Goal: Task Accomplishment & Management: Complete application form

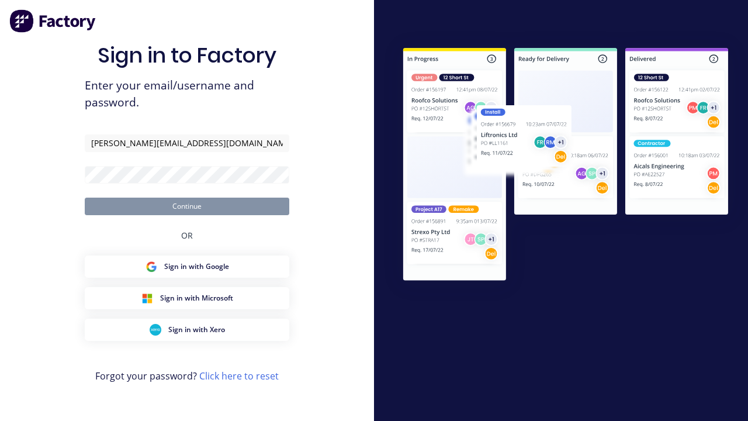
type input "[PERSON_NAME][EMAIL_ADDRESS][DOMAIN_NAME]"
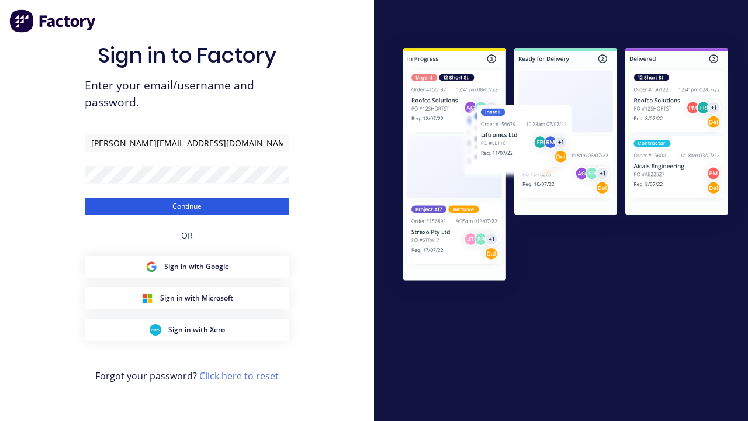
click at [187, 206] on button "Continue" at bounding box center [187, 206] width 204 height 18
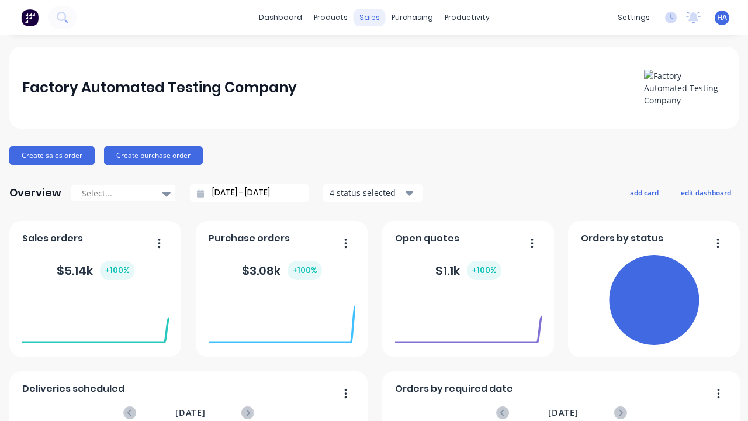
click at [369, 18] on div "sales" at bounding box center [369, 18] width 32 height 18
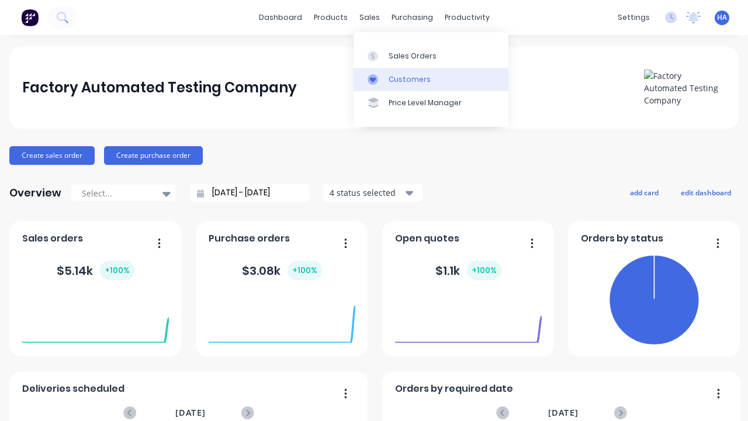
click at [430, 79] on link "Customers" at bounding box center [430, 79] width 155 height 23
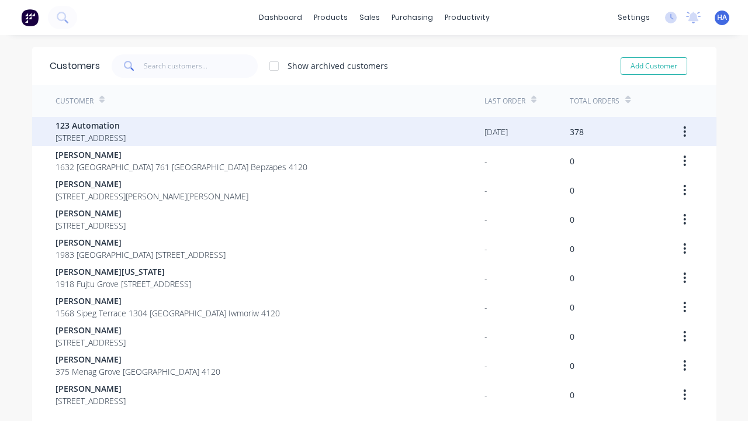
click at [126, 125] on span "123 Automation" at bounding box center [90, 125] width 70 height 12
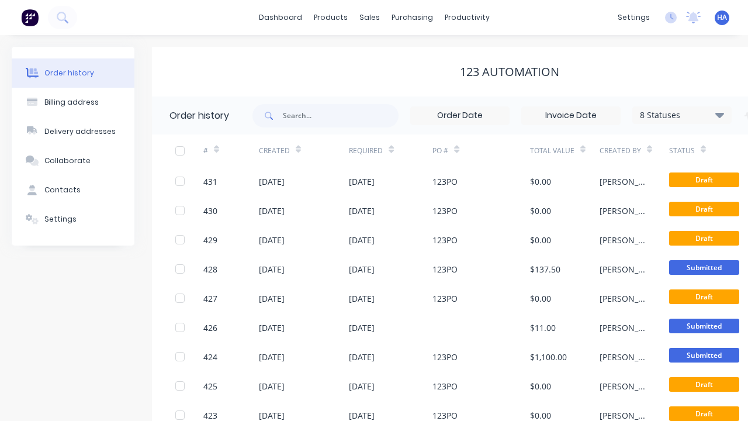
scroll to position [0, 119]
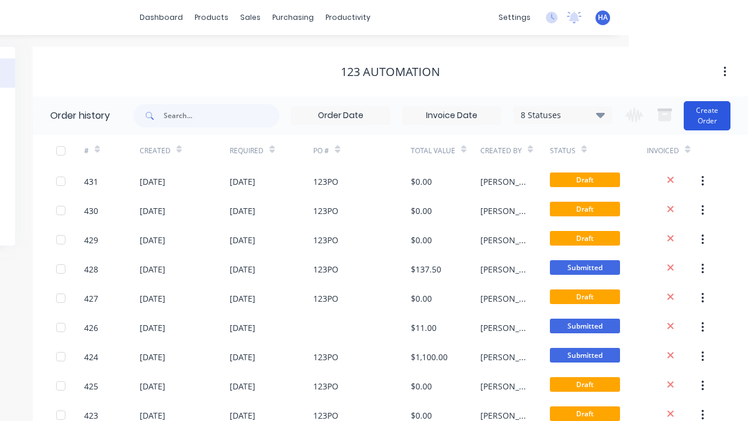
click at [707, 115] on button "Create Order" at bounding box center [706, 115] width 47 height 29
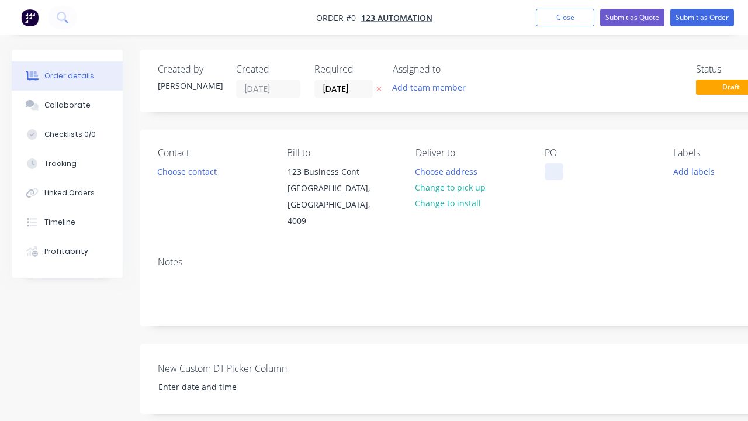
click at [553, 171] on div at bounding box center [553, 171] width 19 height 17
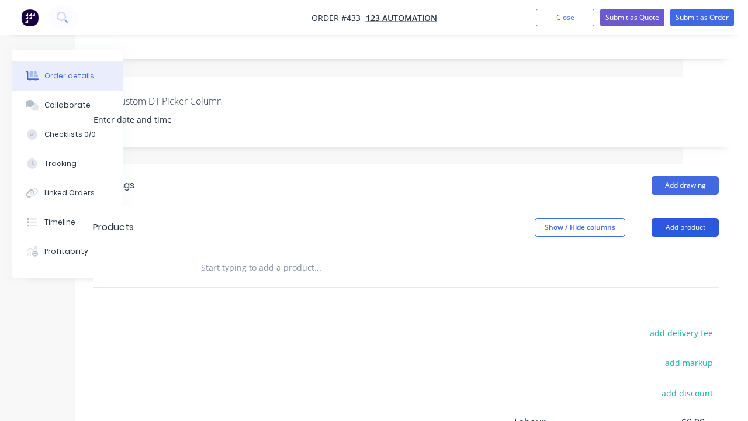
scroll to position [415, 65]
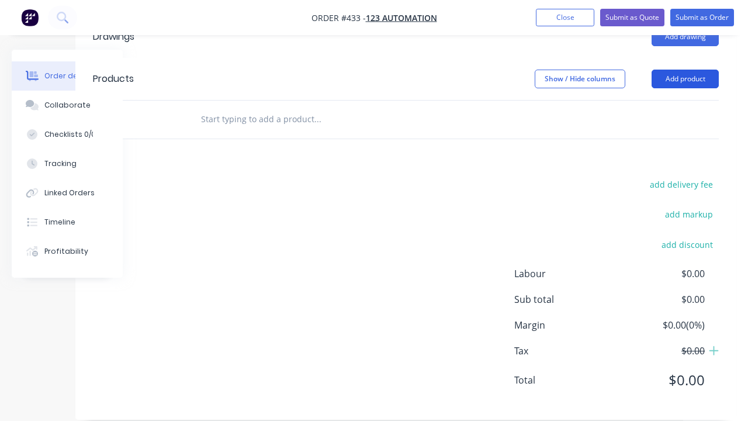
click at [684, 69] on button "Add product" at bounding box center [684, 78] width 67 height 19
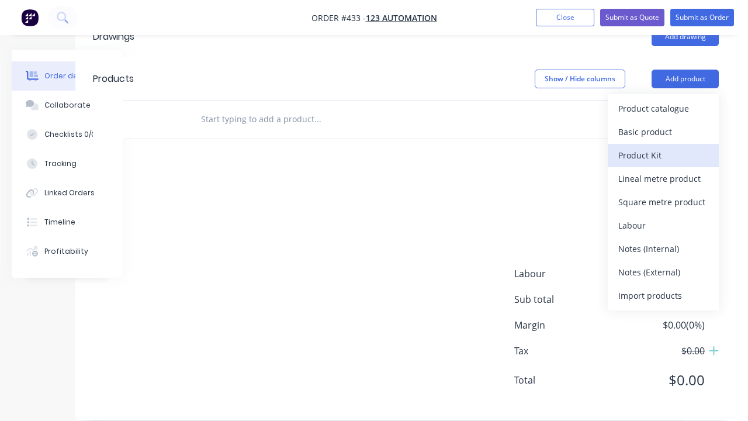
click at [663, 147] on div "Product Kit" at bounding box center [663, 155] width 90 height 17
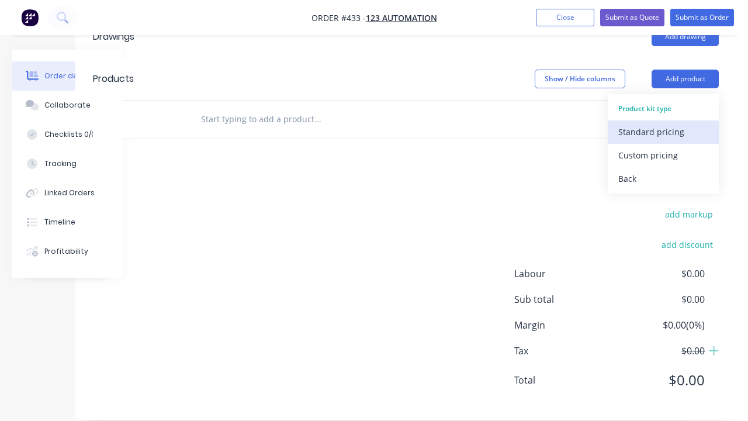
click at [663, 123] on div "Standard pricing" at bounding box center [663, 131] width 90 height 17
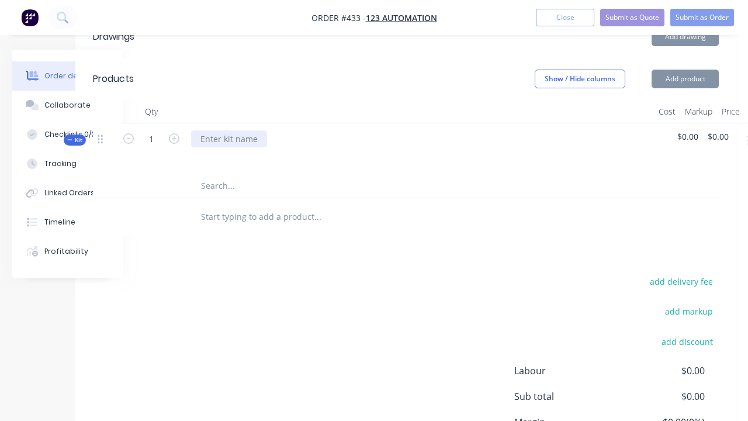
click at [229, 130] on div at bounding box center [229, 138] width 76 height 17
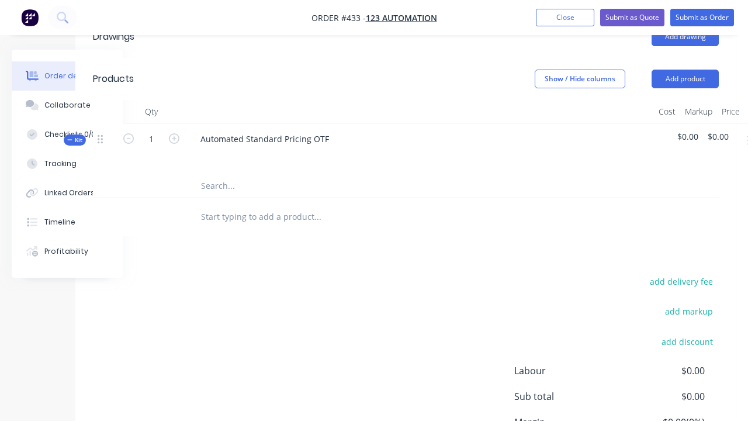
click at [747, 135] on icon "button" at bounding box center [748, 140] width 2 height 11
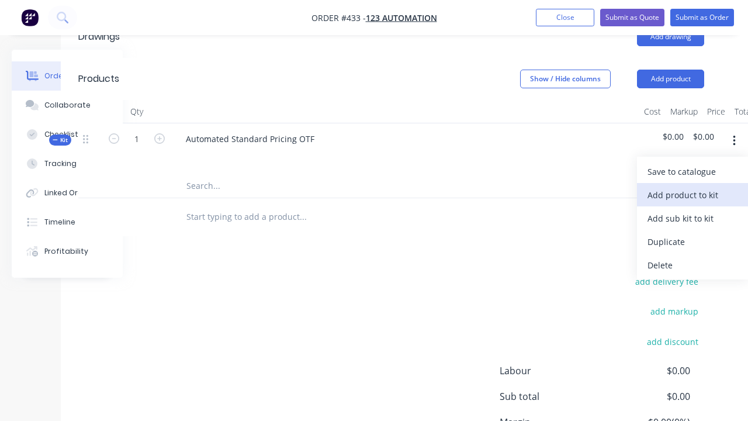
click at [692, 186] on div "Add product to kit" at bounding box center [692, 194] width 90 height 17
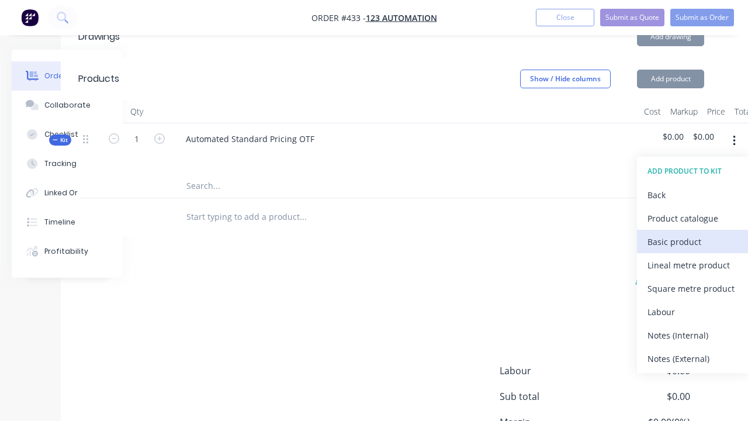
click at [692, 233] on div "Basic product" at bounding box center [692, 241] width 90 height 17
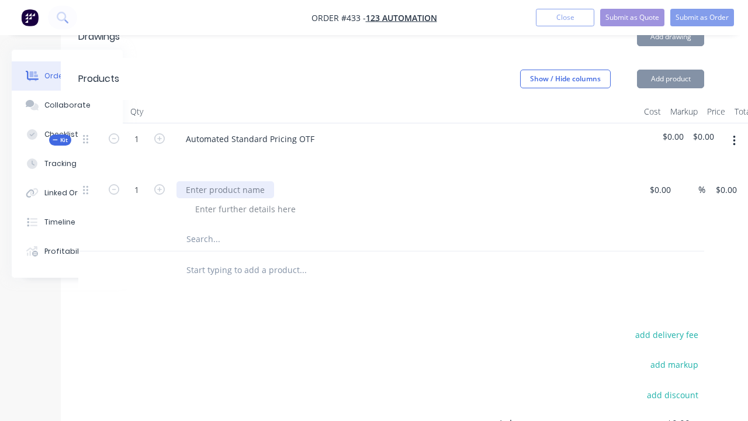
click at [225, 181] on div at bounding box center [225, 189] width 98 height 17
click at [245, 200] on div at bounding box center [245, 208] width 119 height 17
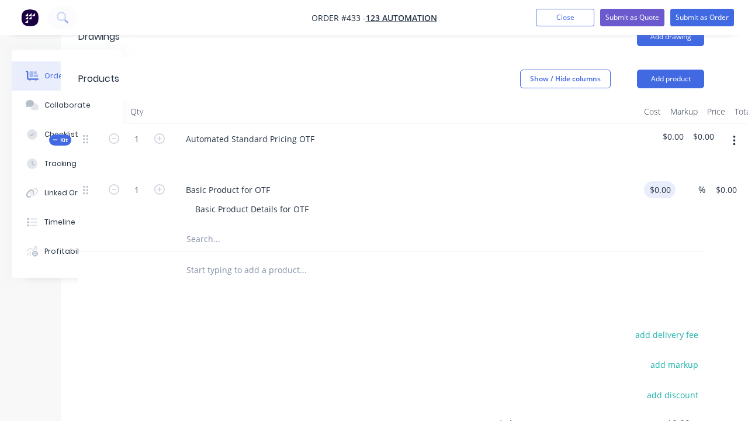
click at [662, 174] on div "1 Basic Product for OTF Basic Product Details for OTF $0.00 $0.00 % $0.00 $0.00…" at bounding box center [390, 200] width 625 height 53
click at [684, 174] on div "%" at bounding box center [683, 200] width 30 height 53
type input "$100.00"
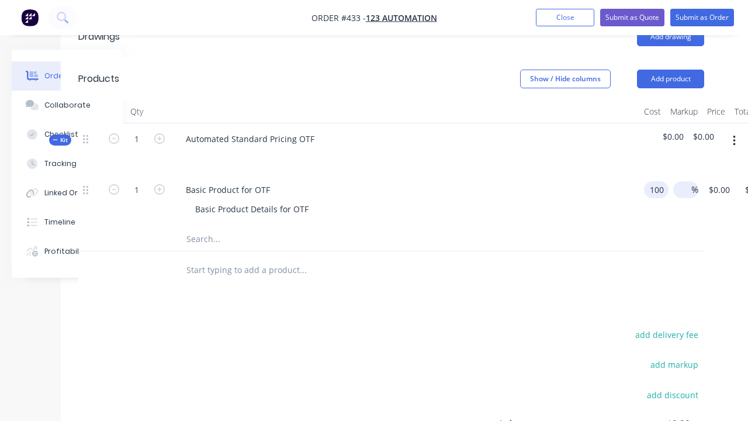
type input "$100.00"
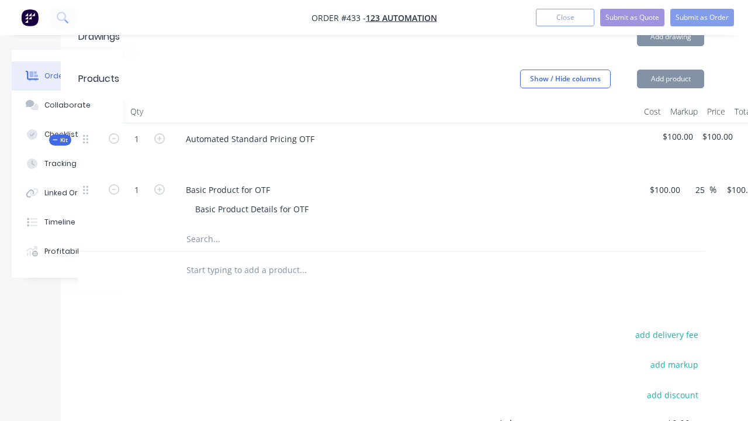
type input "25"
click at [747, 135] on icon "button" at bounding box center [752, 140] width 2 height 11
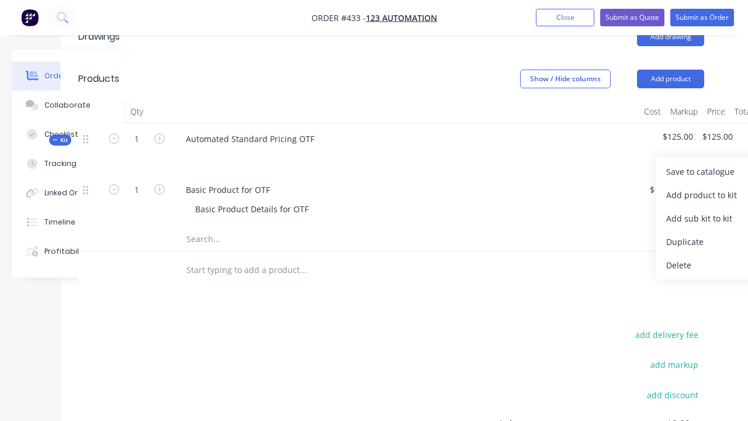
type input "$125.00"
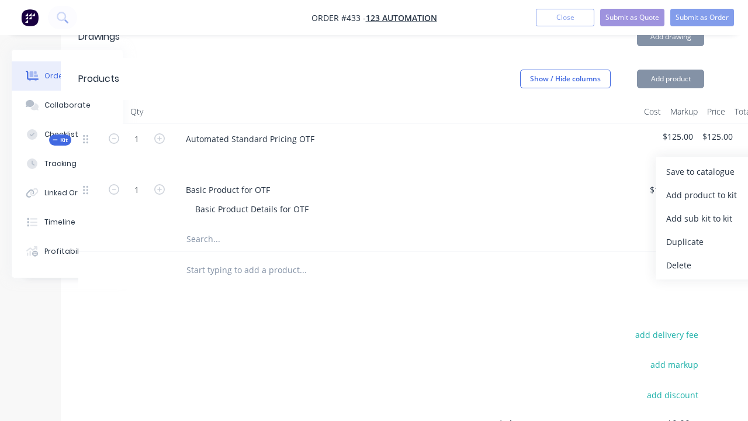
scroll to position [415, 98]
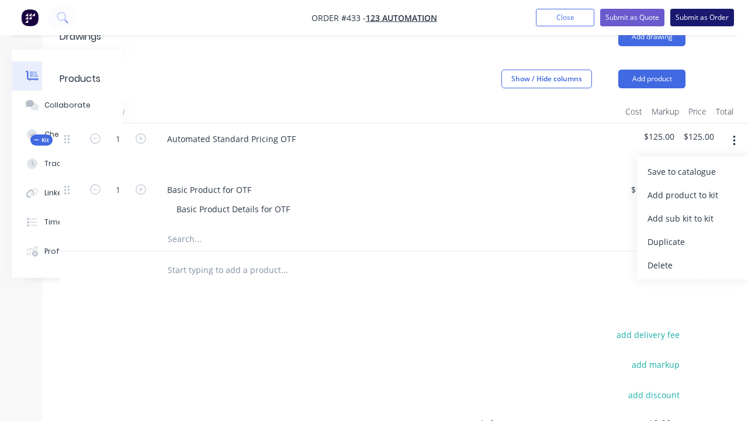
click at [701, 18] on button "Submit as Order" at bounding box center [702, 18] width 64 height 18
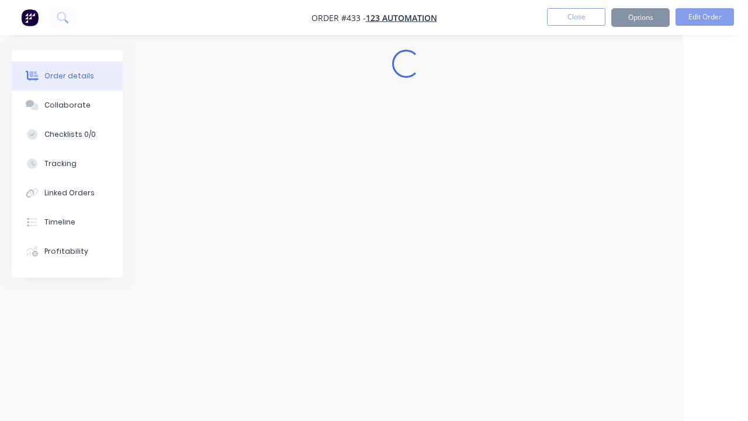
scroll to position [0, 65]
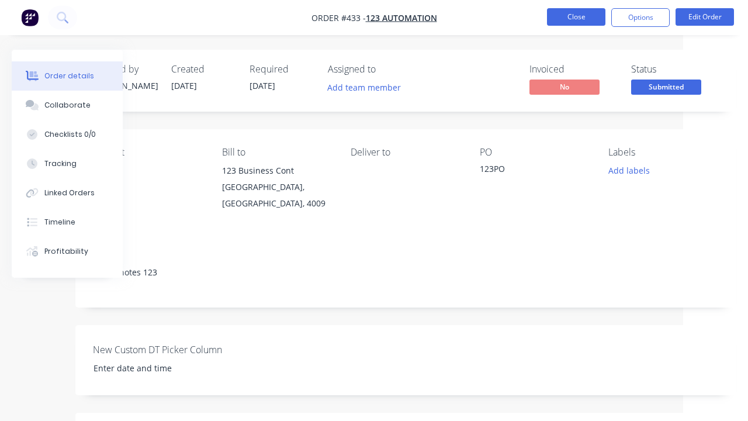
click at [576, 17] on button "Close" at bounding box center [576, 17] width 58 height 18
